Goal: Task Accomplishment & Management: Complete application form

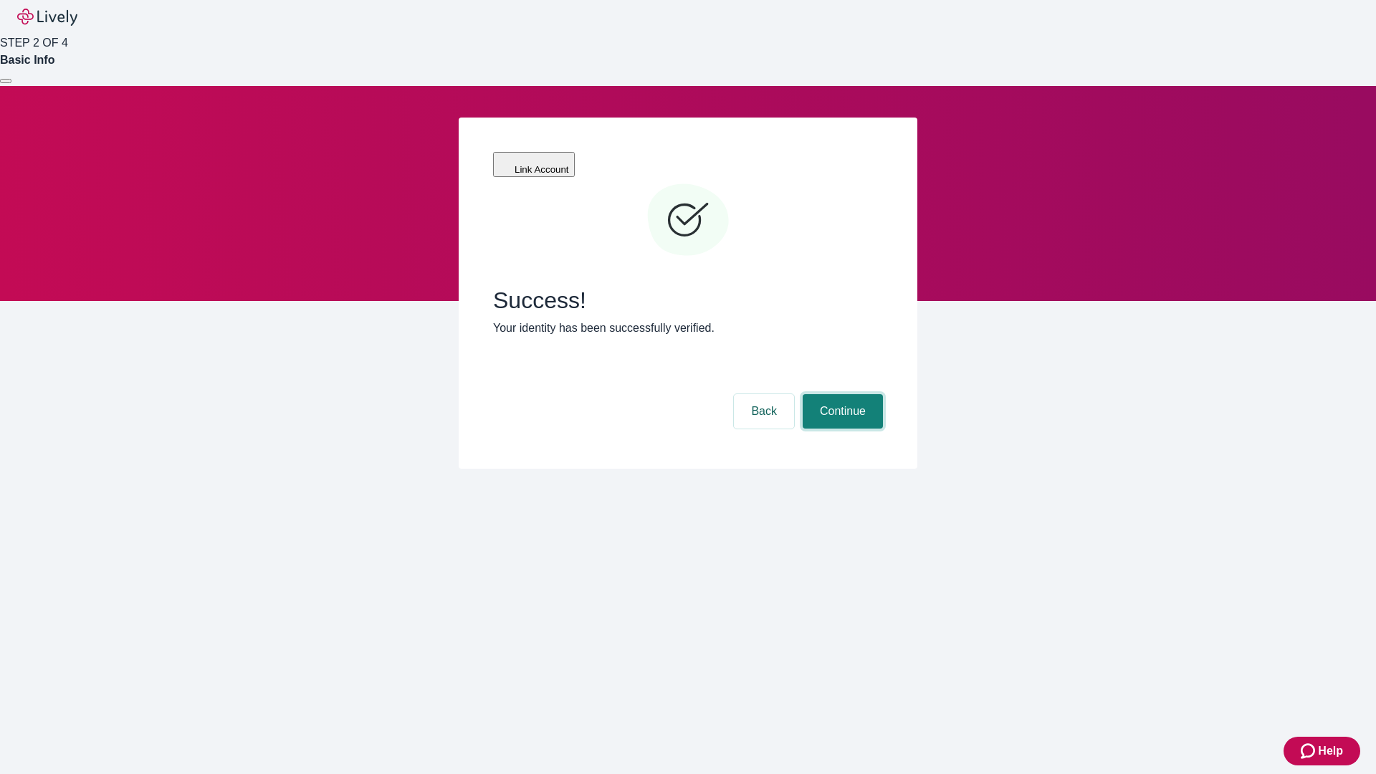
click at [841, 394] on button "Continue" at bounding box center [843, 411] width 80 height 34
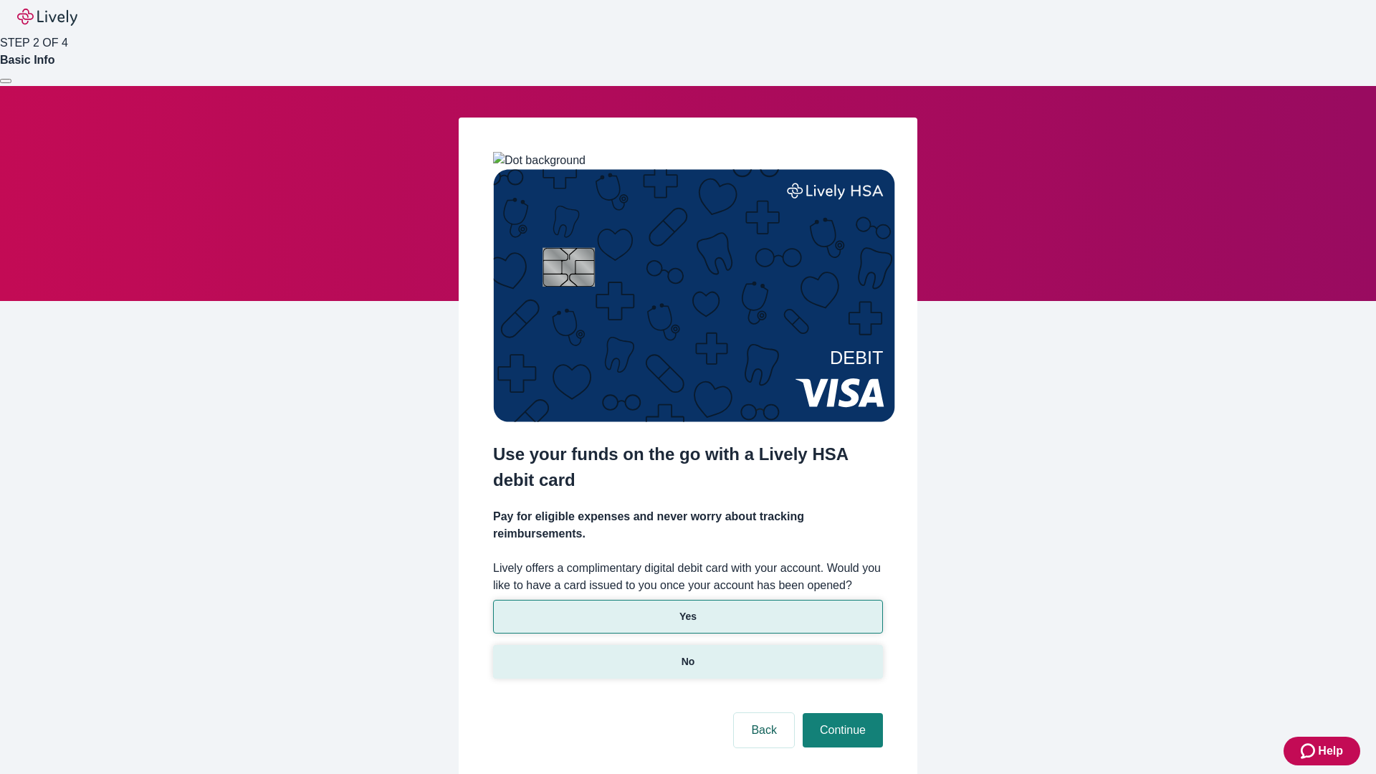
click at [687, 654] on p "No" at bounding box center [689, 661] width 14 height 15
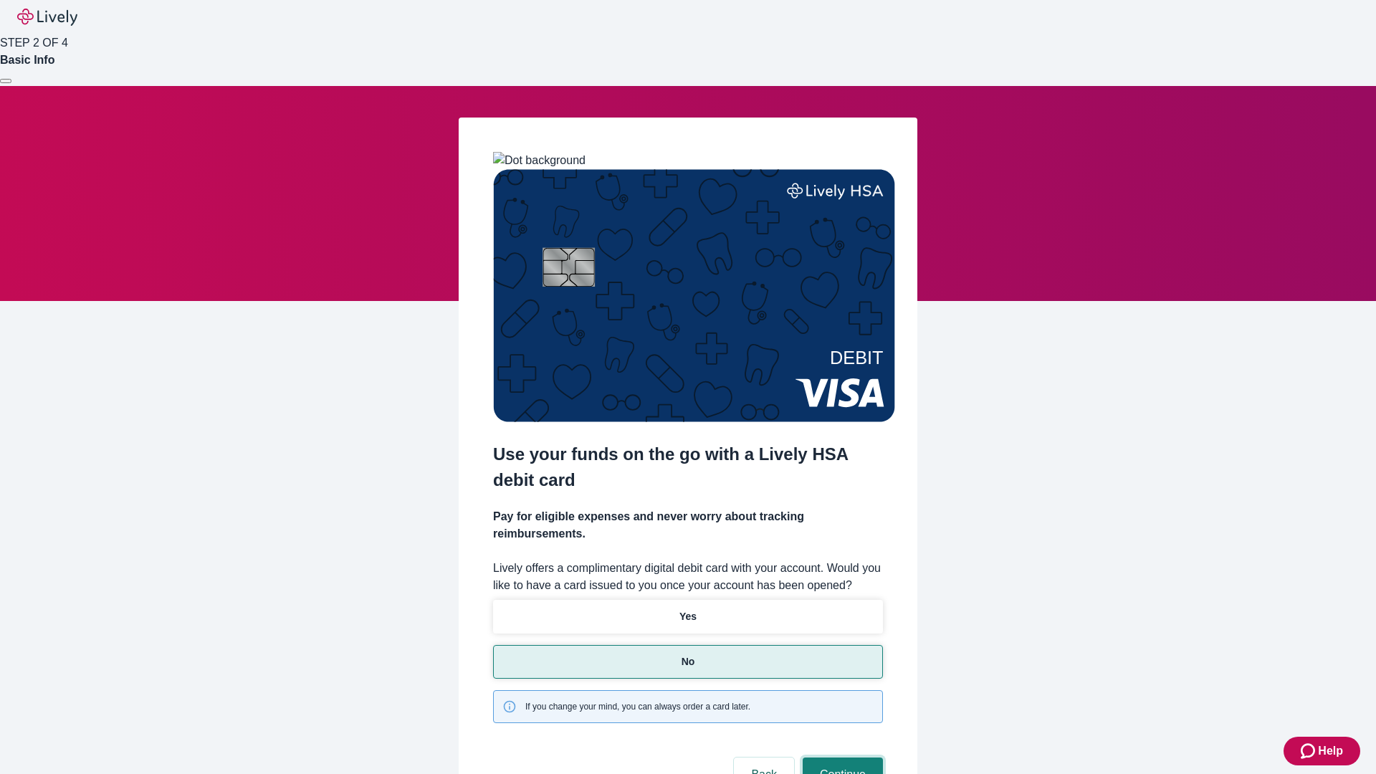
click at [841, 758] on button "Continue" at bounding box center [843, 775] width 80 height 34
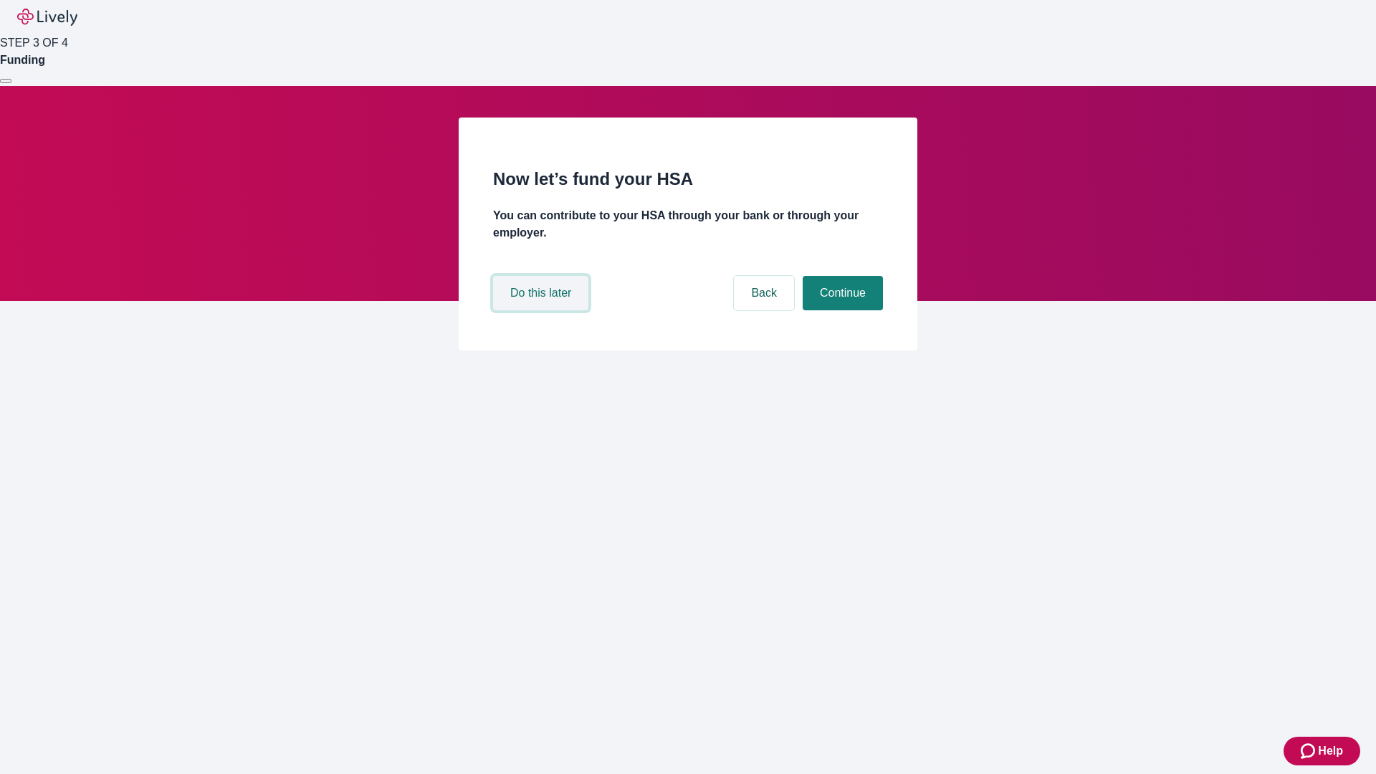
click at [543, 310] on button "Do this later" at bounding box center [540, 293] width 95 height 34
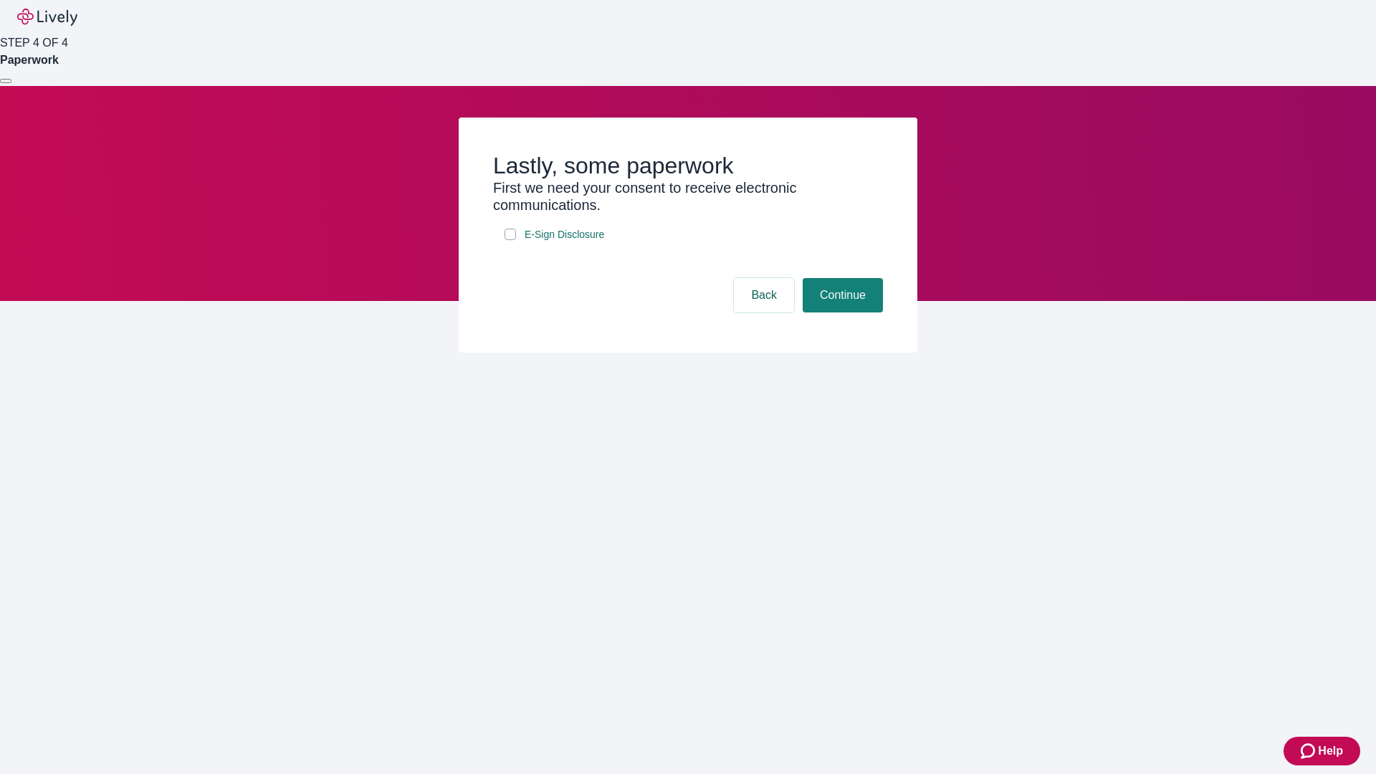
click at [510, 240] on input "E-Sign Disclosure" at bounding box center [510, 234] width 11 height 11
checkbox input "true"
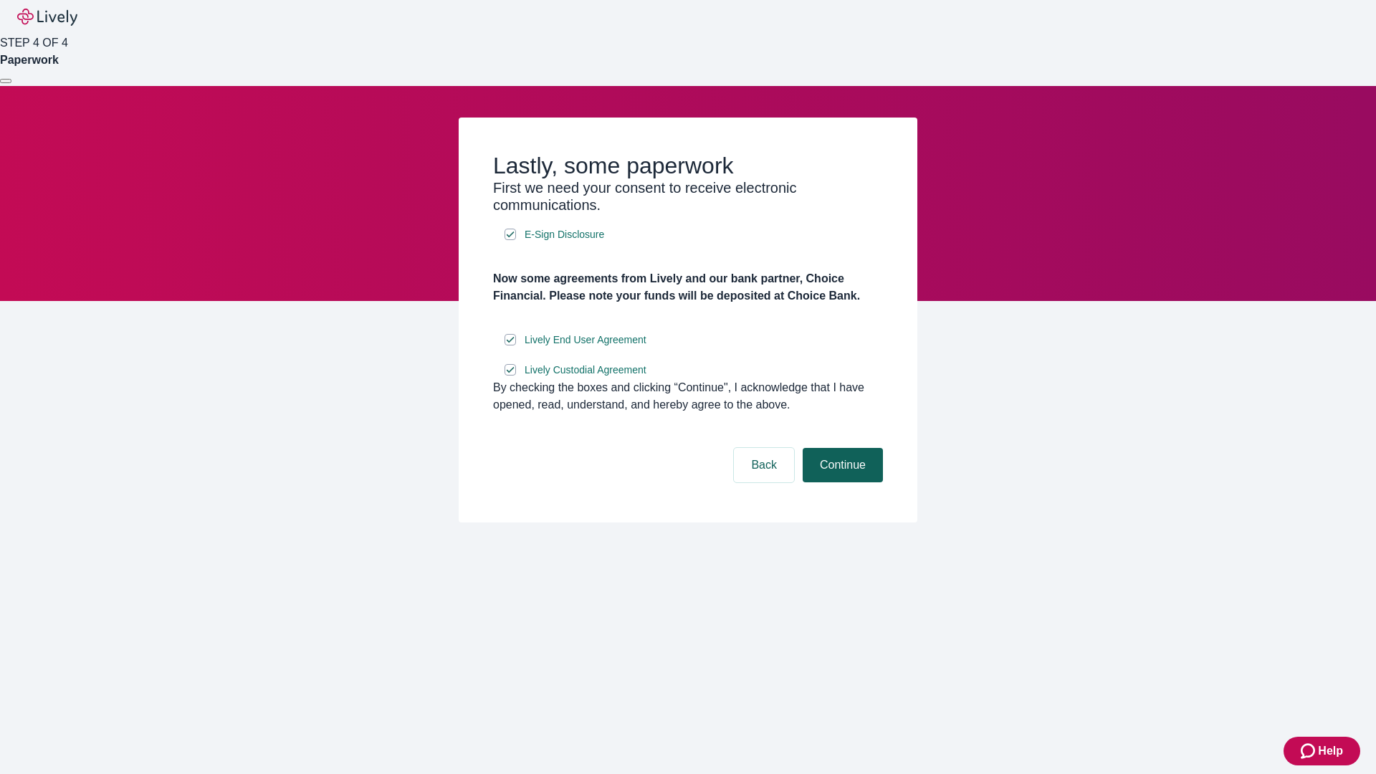
click at [841, 482] on button "Continue" at bounding box center [843, 465] width 80 height 34
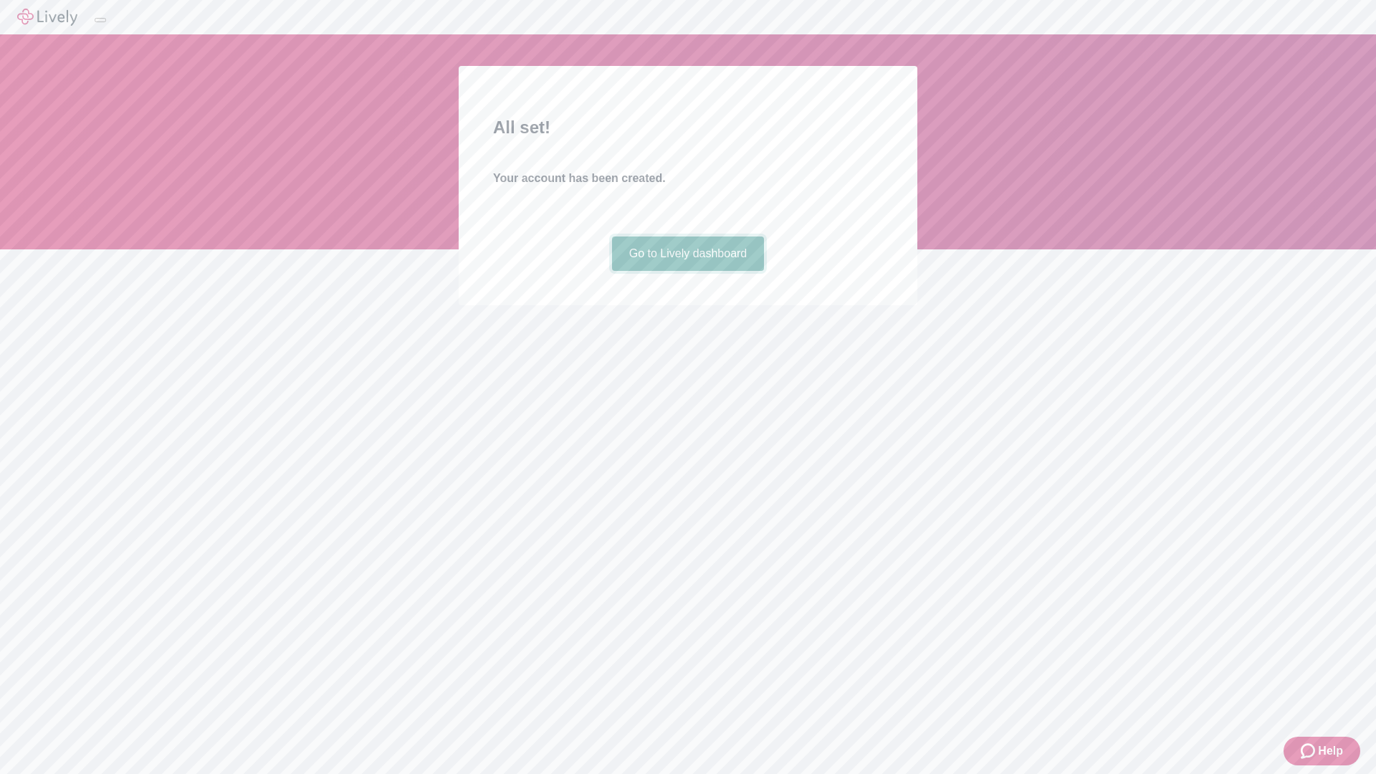
click at [687, 271] on link "Go to Lively dashboard" at bounding box center [688, 254] width 153 height 34
